Goal: Transaction & Acquisition: Purchase product/service

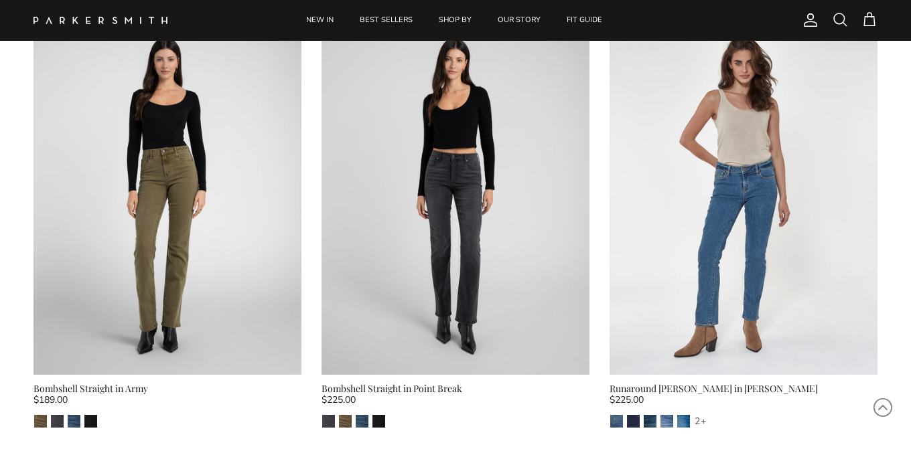
scroll to position [2393, 0]
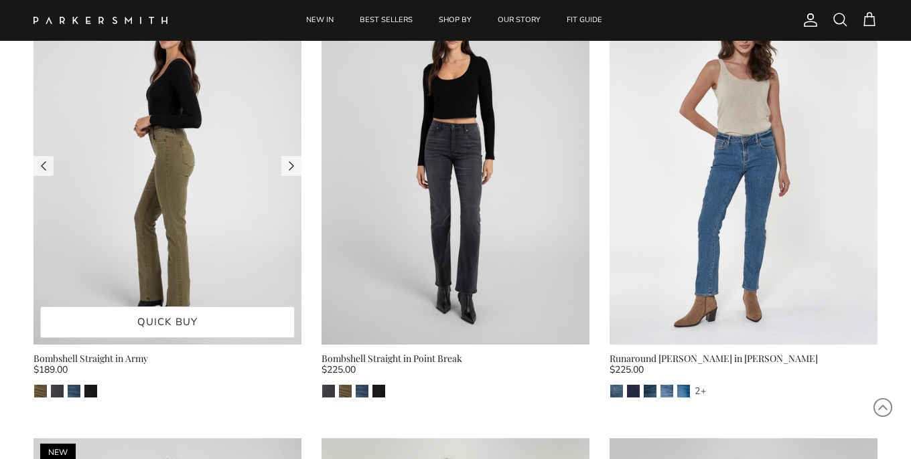
click at [189, 147] on img at bounding box center [167, 166] width 268 height 358
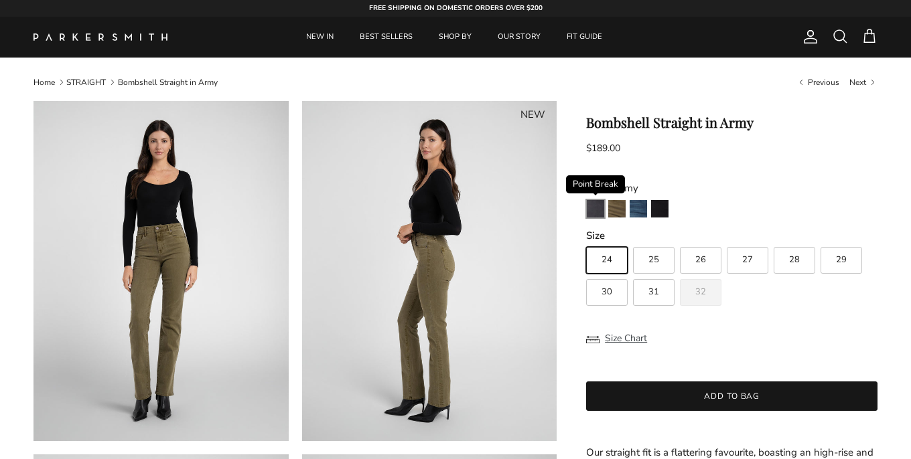
click at [594, 210] on img "Point Break" at bounding box center [594, 208] width 17 height 17
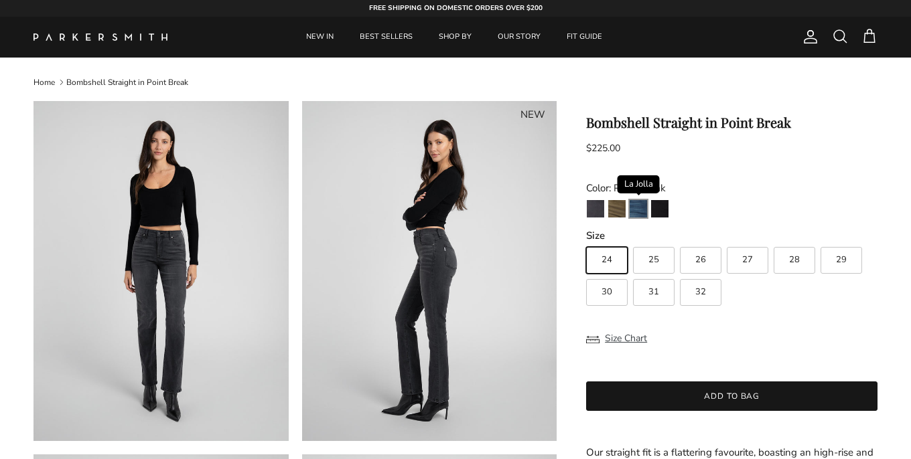
click at [637, 211] on img "La Jolla" at bounding box center [637, 208] width 17 height 17
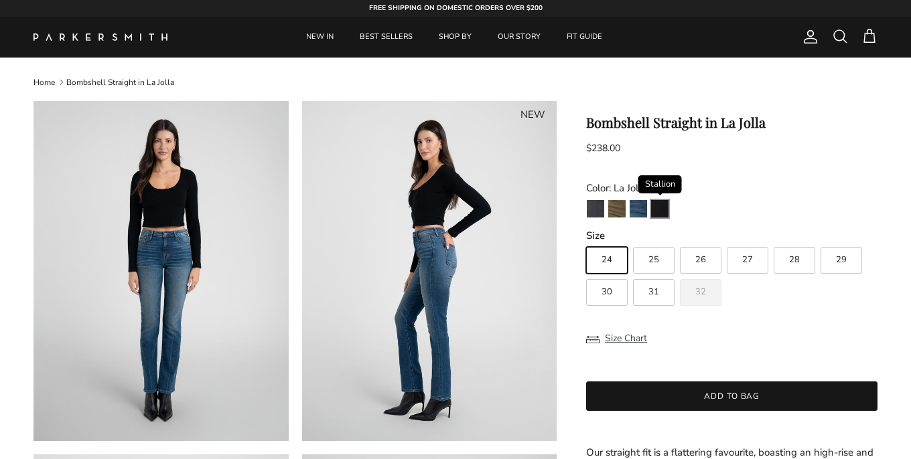
click at [654, 205] on img "Stallion" at bounding box center [659, 208] width 17 height 17
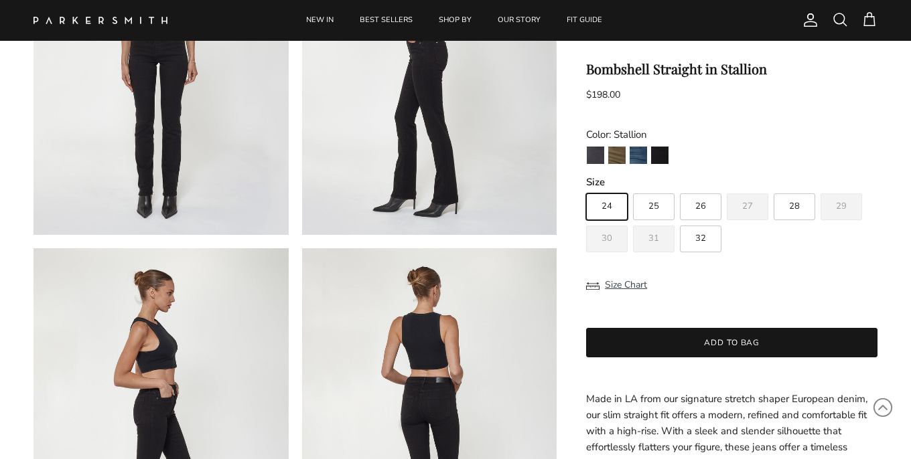
scroll to position [225, 0]
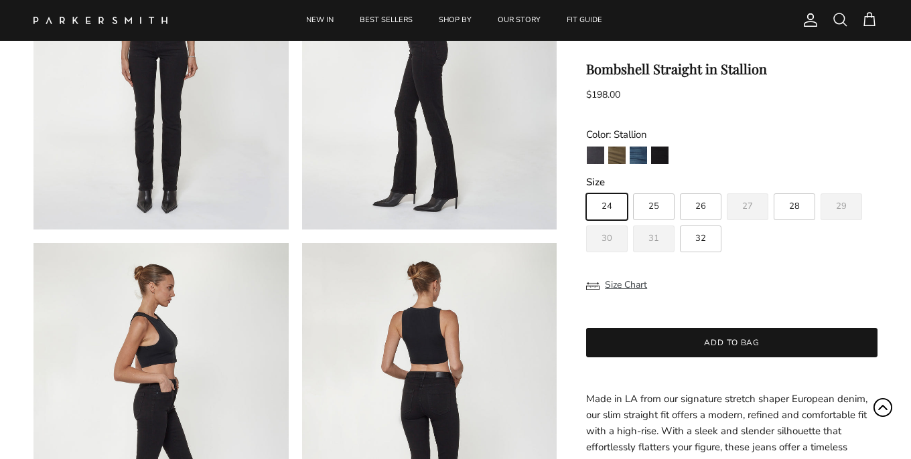
click at [878, 406] on icon "Scroll to Top" at bounding box center [882, 408] width 20 height 20
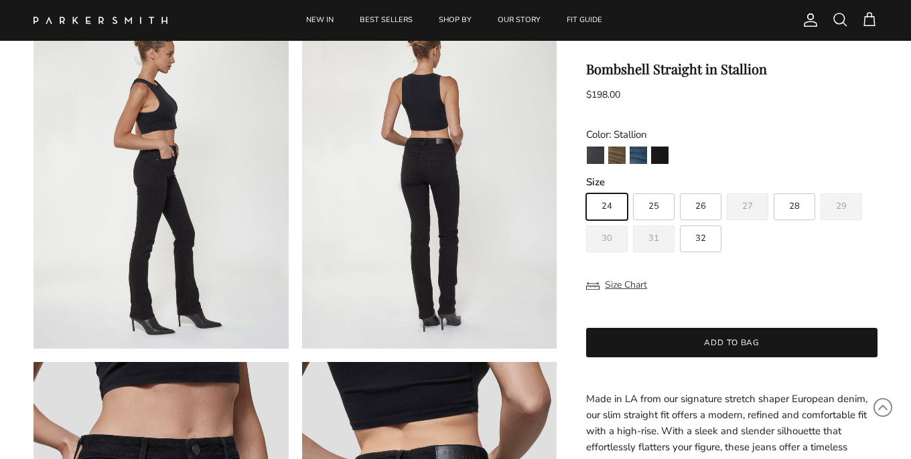
scroll to position [459, 0]
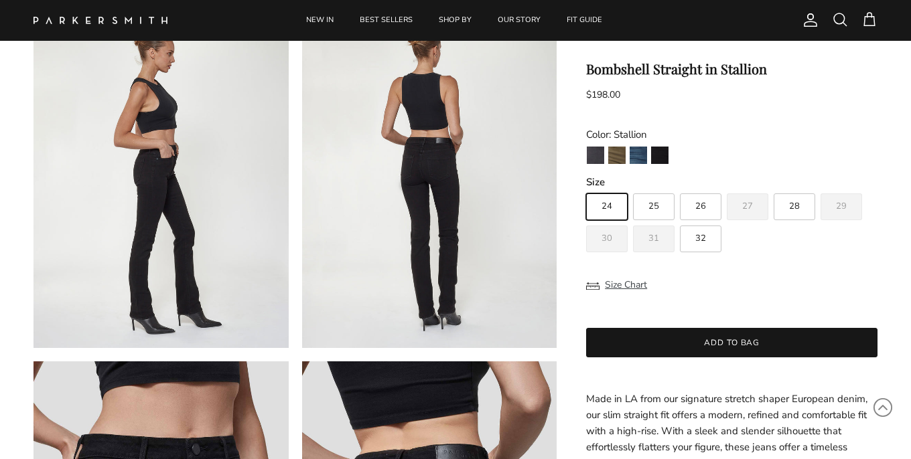
click at [858, 445] on p "Made in LA from our signature stretch shaper European denim, our slim straight …" at bounding box center [731, 431] width 291 height 80
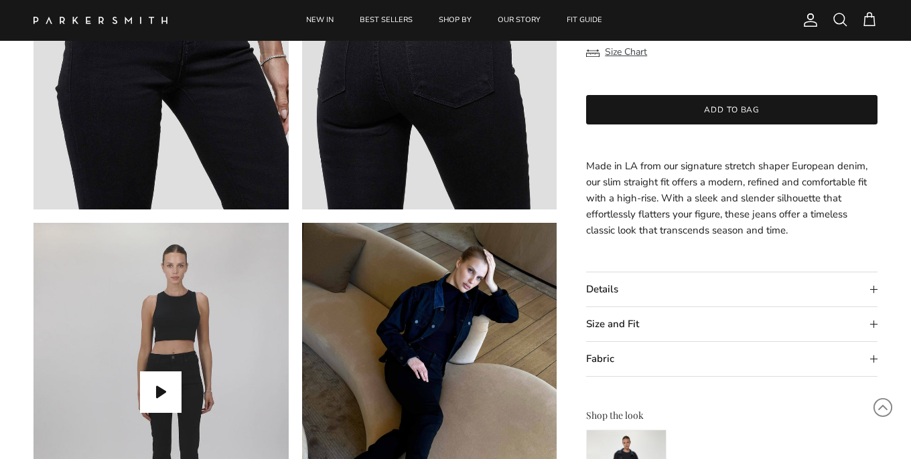
scroll to position [1015, 0]
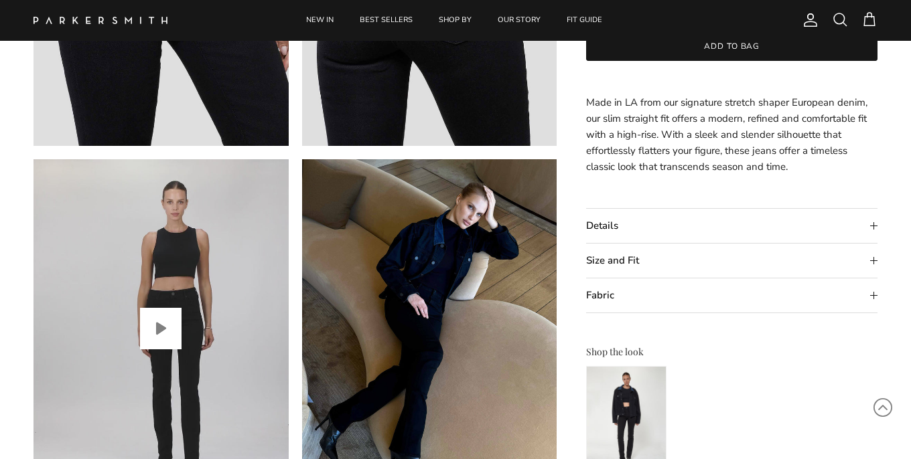
click at [161, 327] on button "Play video" at bounding box center [161, 329] width 42 height 42
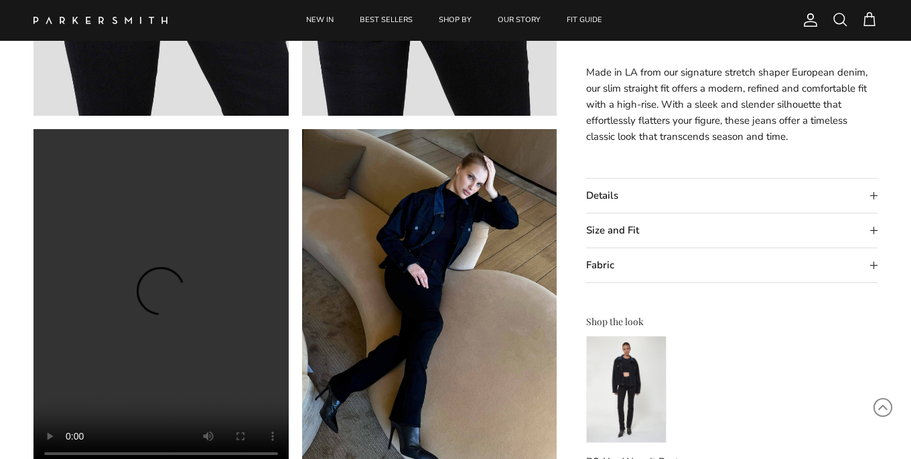
scroll to position [1046, 0]
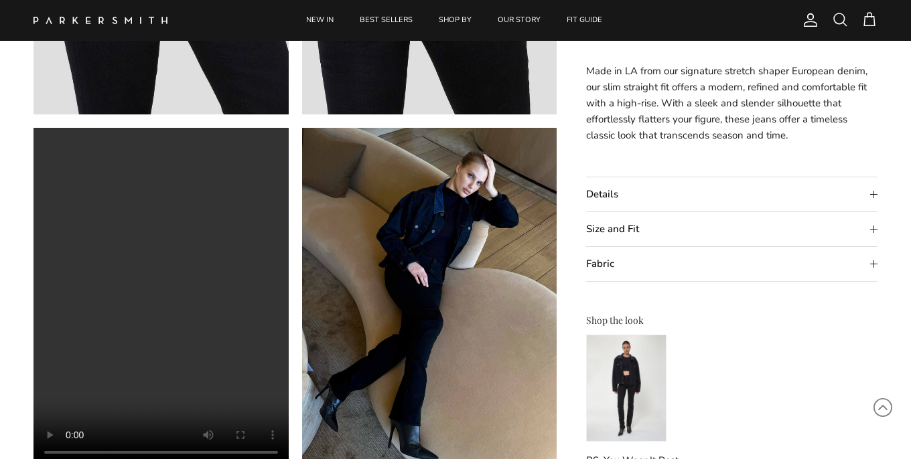
click at [619, 226] on summary "Size and Fit" at bounding box center [731, 229] width 291 height 34
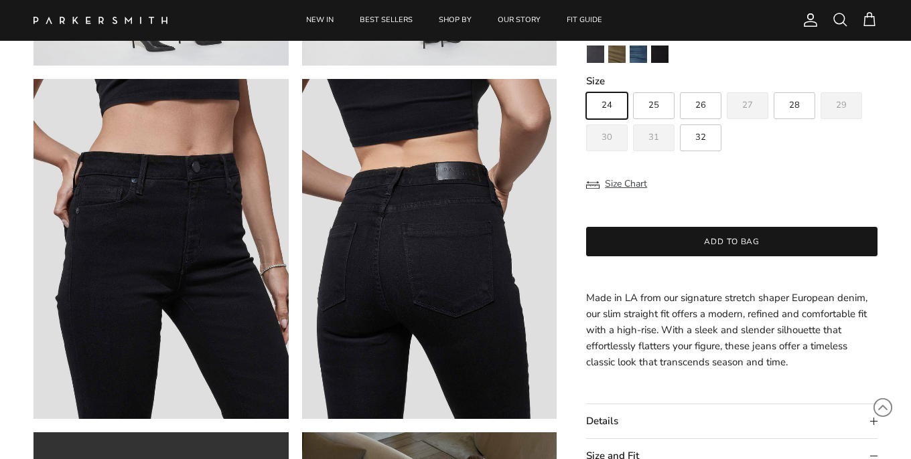
scroll to position [709, 0]
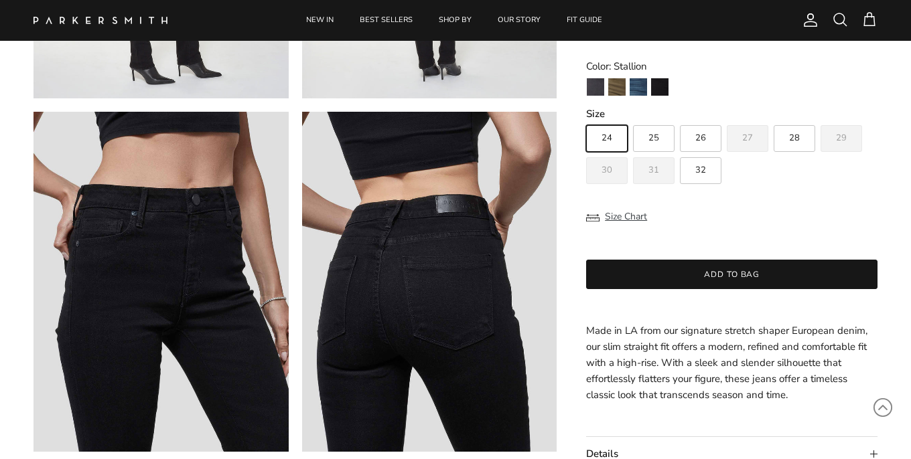
click at [794, 137] on span "28" at bounding box center [794, 139] width 11 height 9
click at [586, 120] on input "28" at bounding box center [585, 119] width 1 height 1
radio input "true"
click at [626, 217] on button "Size Chart" at bounding box center [616, 216] width 61 height 25
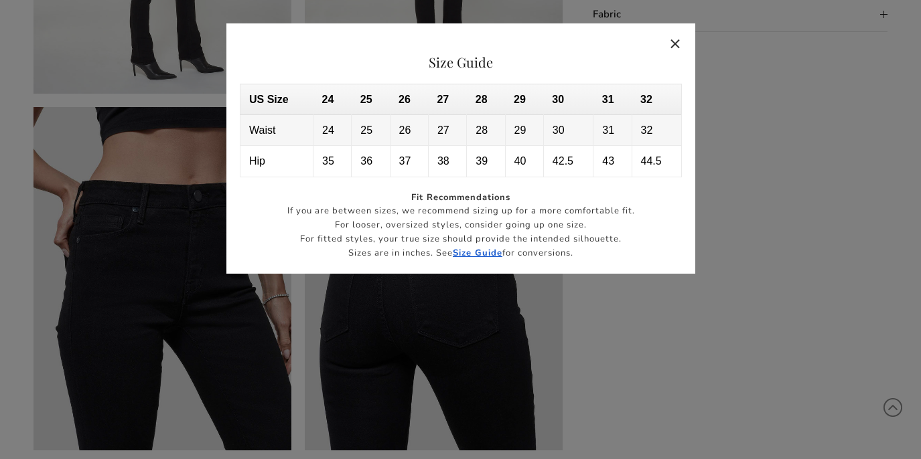
click at [682, 45] on button "Close" at bounding box center [675, 43] width 31 height 31
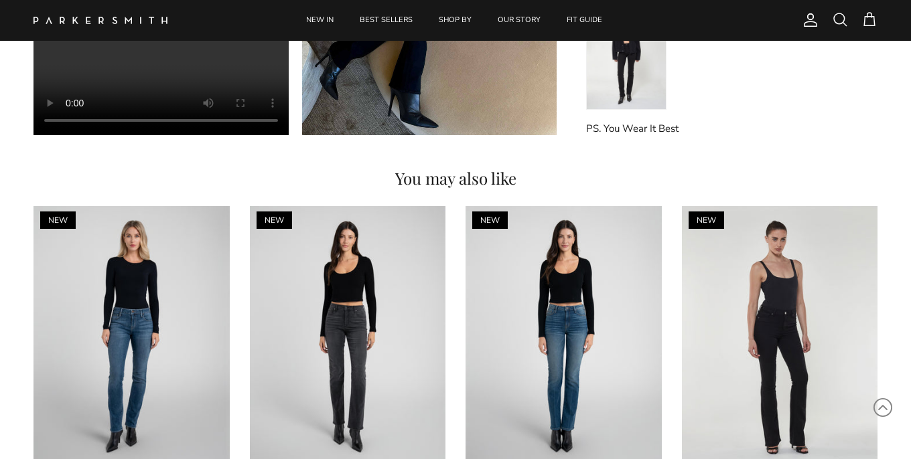
scroll to position [1449, 0]
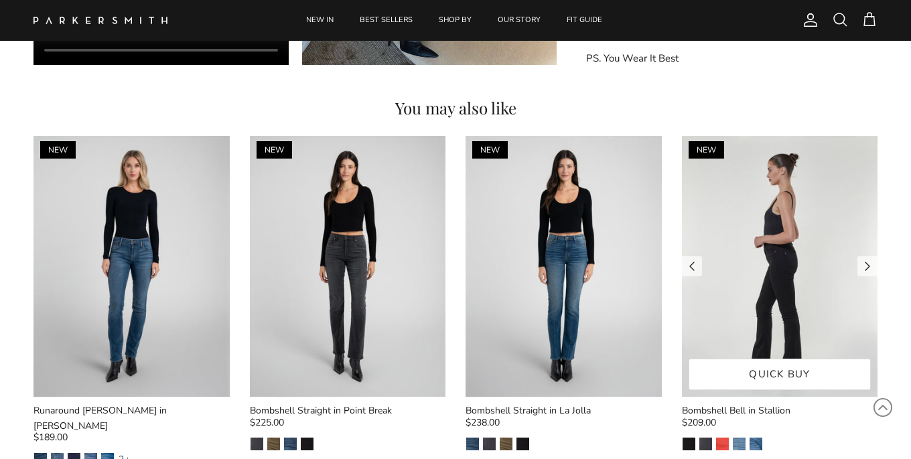
click at [798, 275] on img at bounding box center [780, 266] width 196 height 261
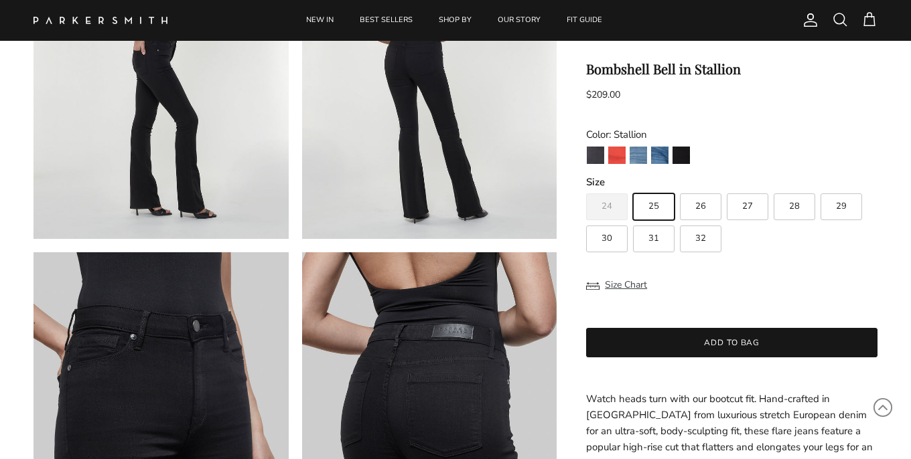
scroll to position [574, 0]
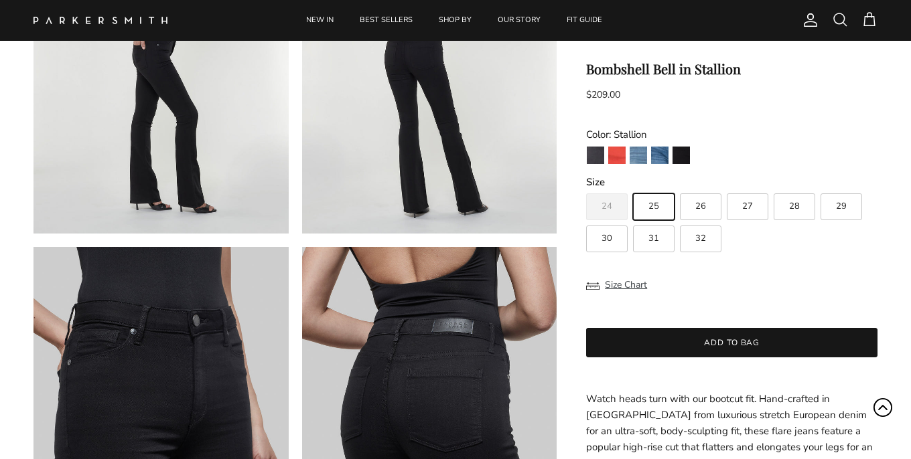
click at [887, 406] on icon "Scroll to Top" at bounding box center [882, 408] width 20 height 20
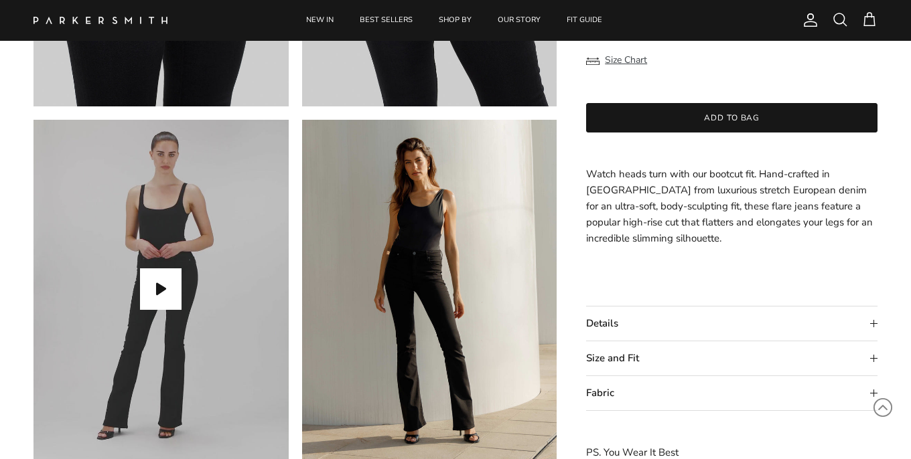
scroll to position [1044, 0]
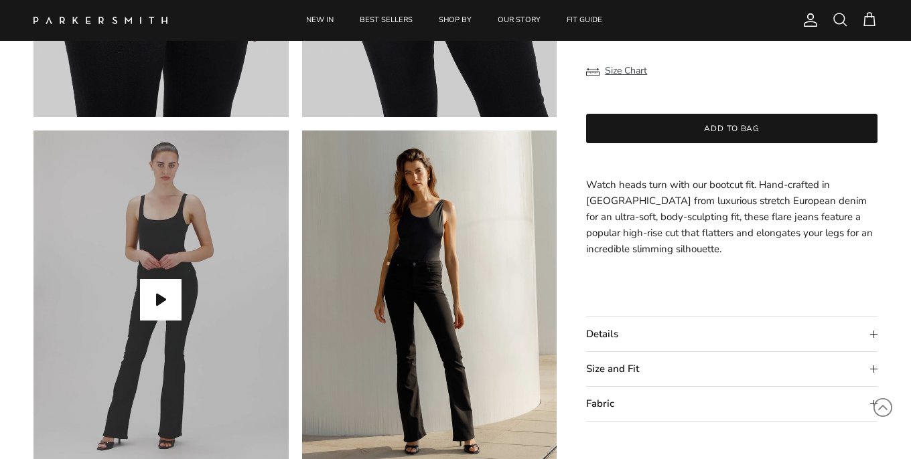
click at [872, 374] on summary "Size and Fit" at bounding box center [731, 369] width 291 height 34
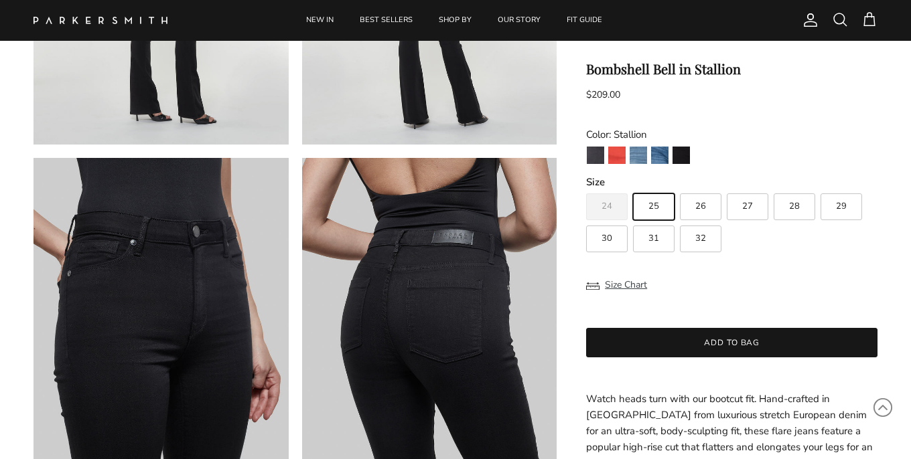
scroll to position [662, 0]
click at [616, 246] on label "30" at bounding box center [607, 239] width 42 height 27
click at [586, 188] on input "30" at bounding box center [585, 187] width 1 height 1
radio input "true"
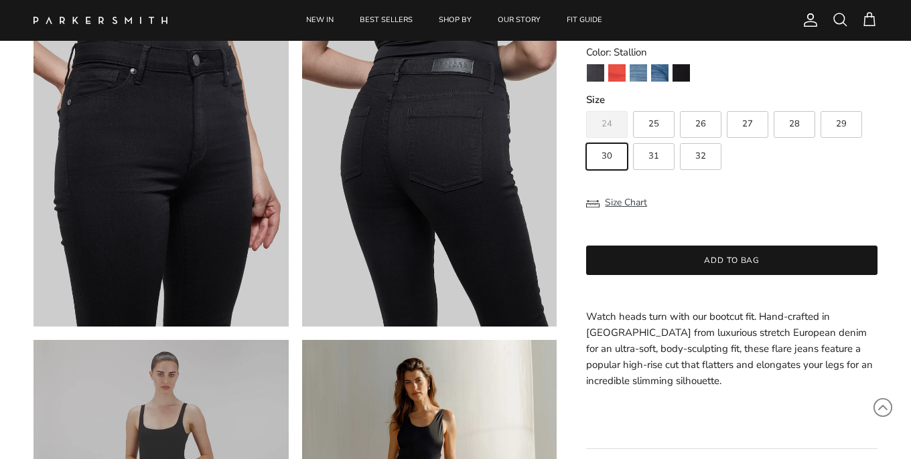
scroll to position [753, 0]
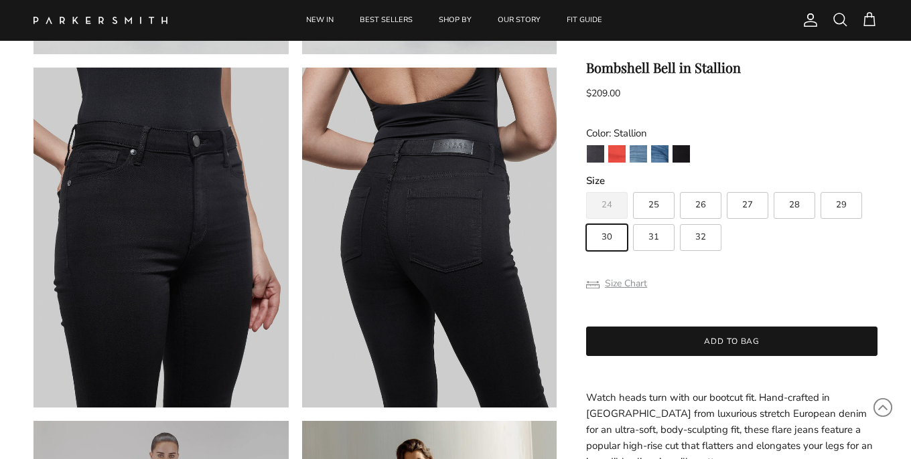
click at [640, 285] on button "Size Chart" at bounding box center [616, 283] width 61 height 25
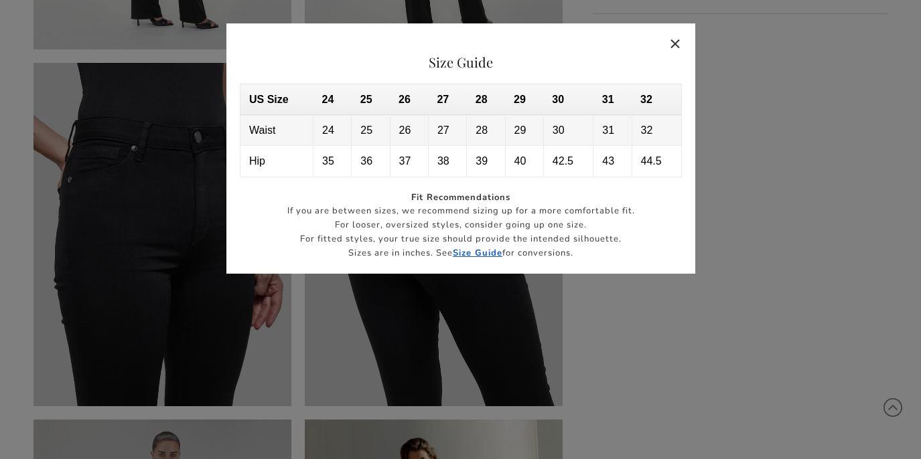
click at [678, 46] on button "Close" at bounding box center [675, 43] width 31 height 31
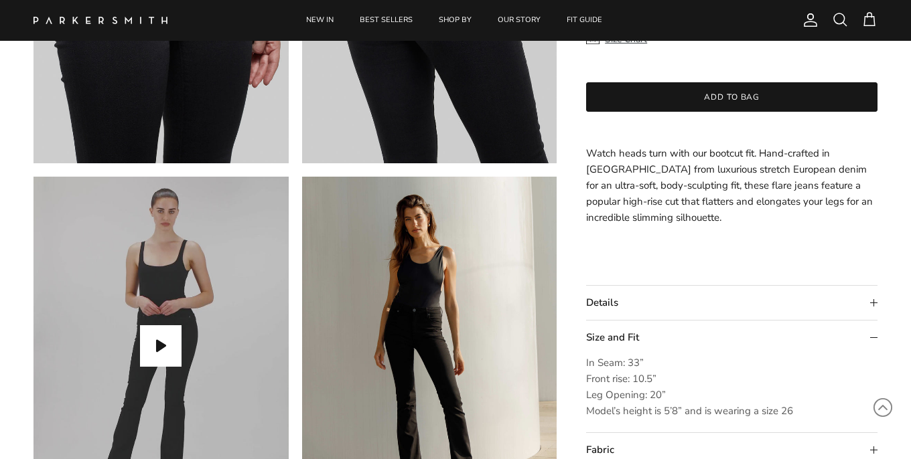
scroll to position [1000, 0]
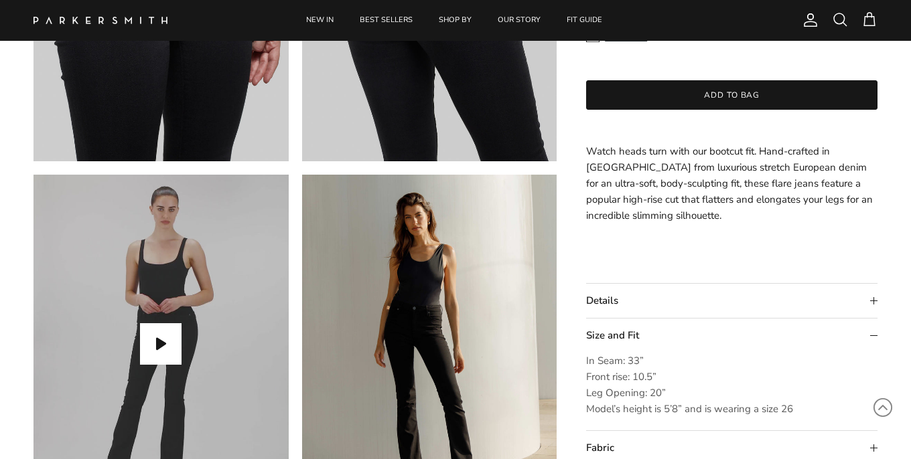
click at [872, 296] on summary "Details" at bounding box center [731, 301] width 291 height 34
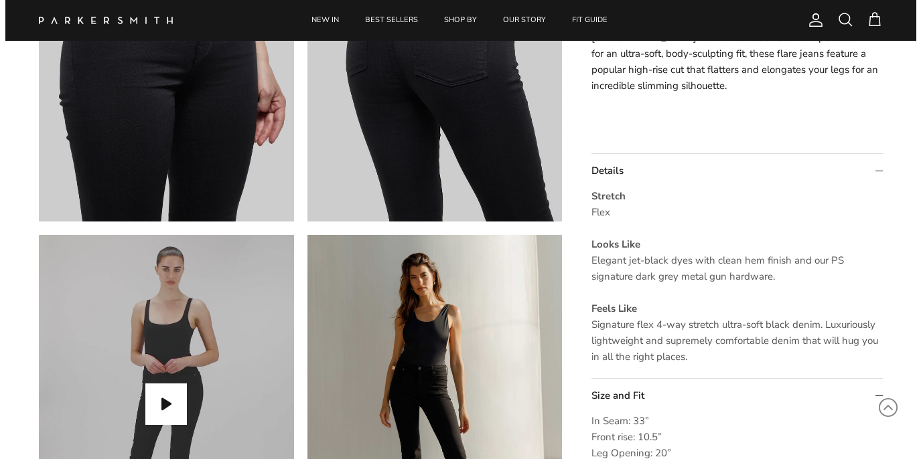
scroll to position [285, 0]
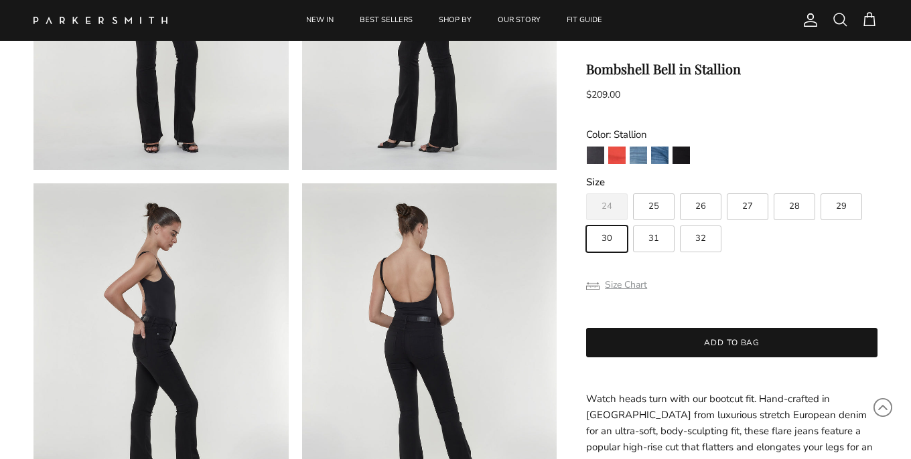
click at [638, 285] on button "Size Chart" at bounding box center [616, 284] width 61 height 25
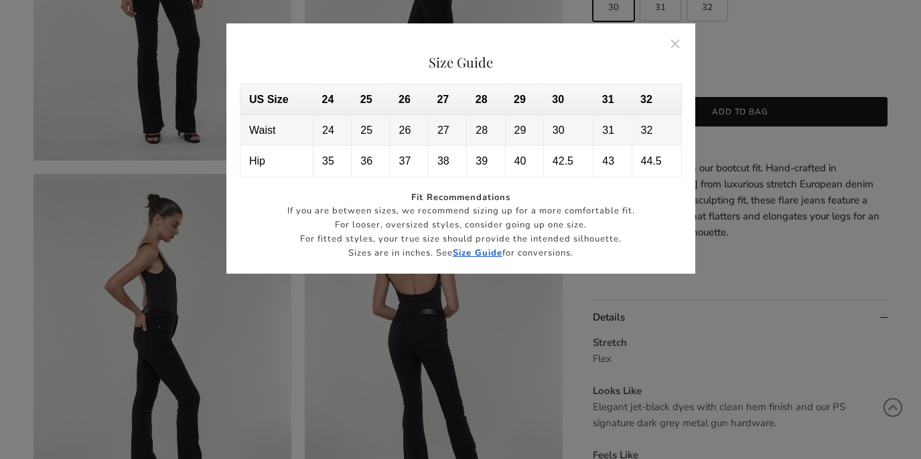
click at [478, 254] on strong "Size Guide" at bounding box center [478, 253] width 50 height 12
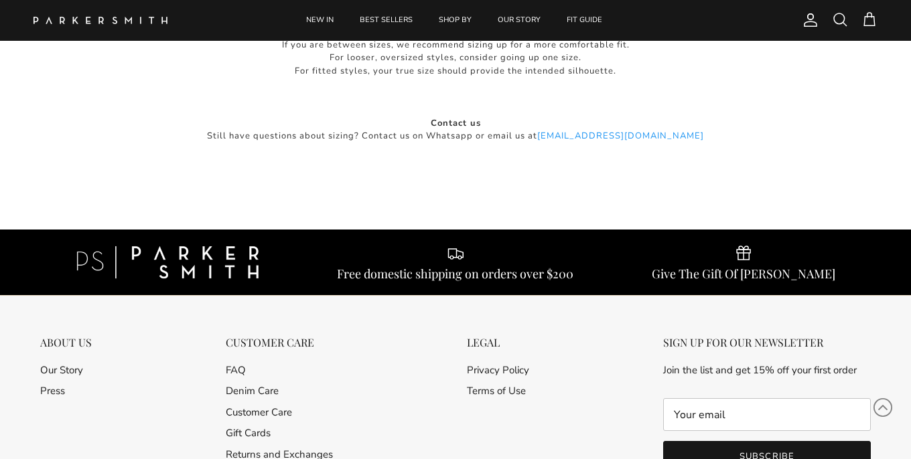
scroll to position [836, 0]
